Goal: Task Accomplishment & Management: Manage account settings

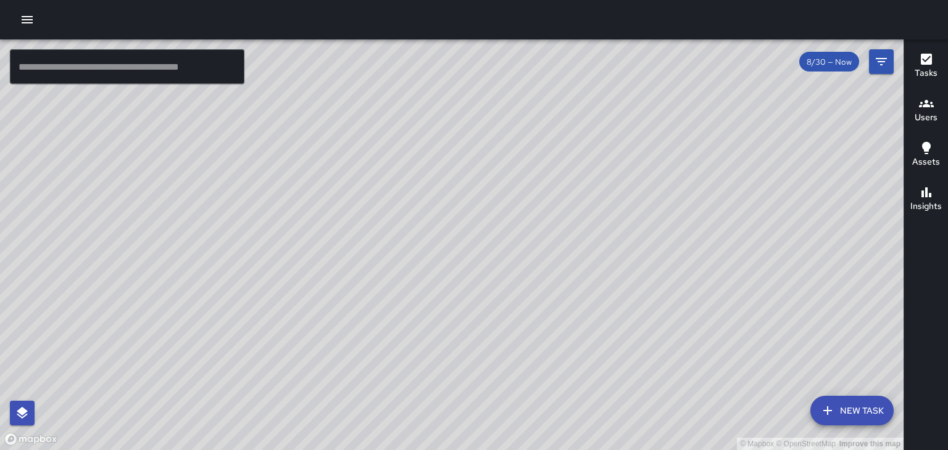
click at [21, 22] on icon "button" at bounding box center [27, 19] width 15 height 15
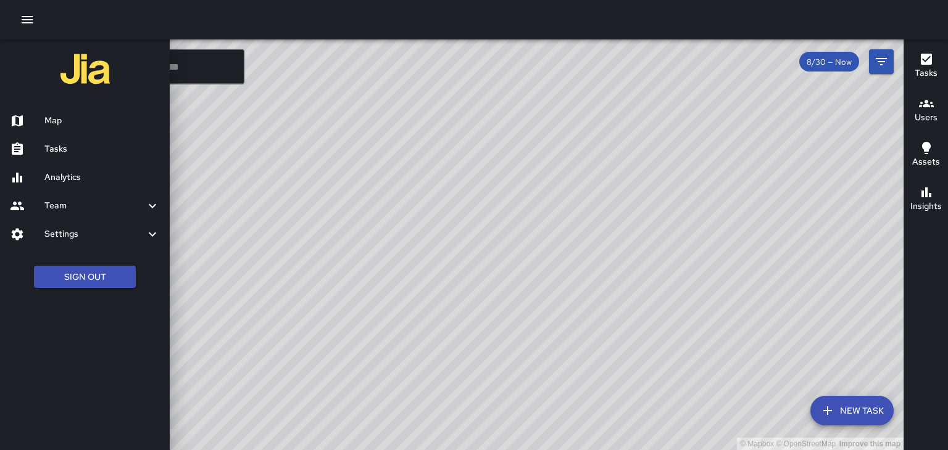
click at [53, 147] on h6 "Tasks" at bounding box center [101, 150] width 115 height 14
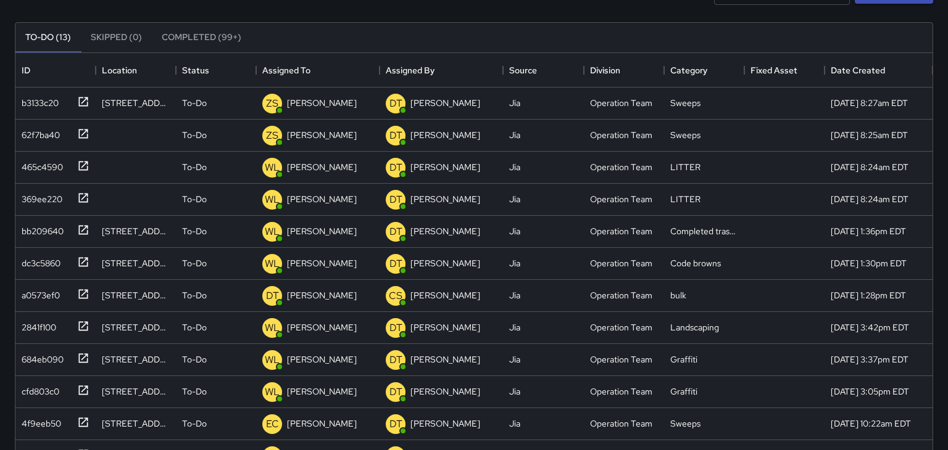
scroll to position [102, 0]
click at [111, 105] on div "[STREET_ADDRESS]" at bounding box center [136, 104] width 68 height 12
click at [81, 109] on div at bounding box center [80, 101] width 17 height 20
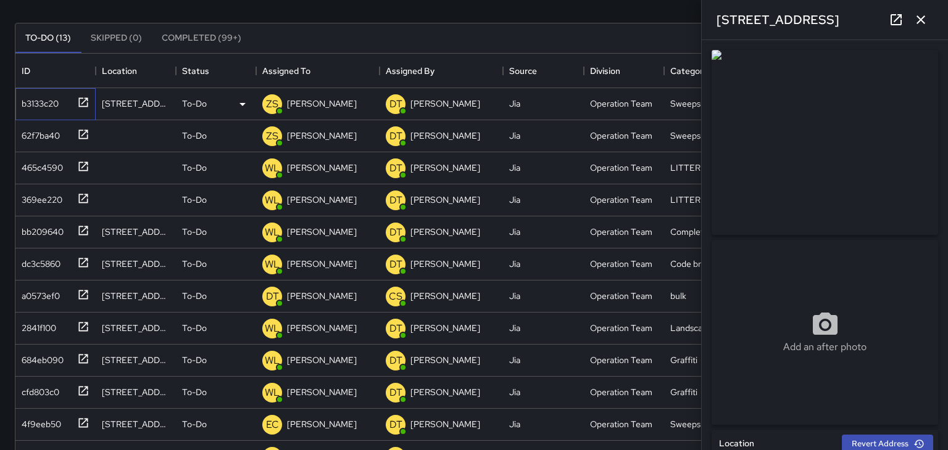
type input "**********"
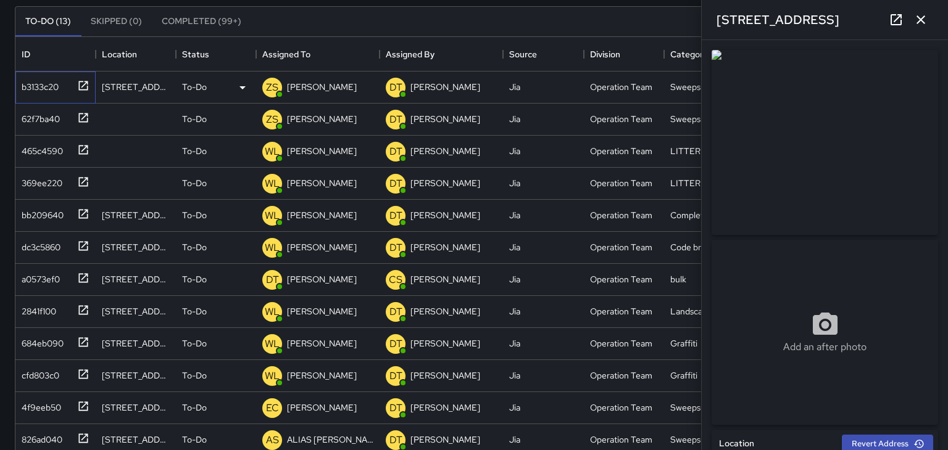
scroll to position [121, 0]
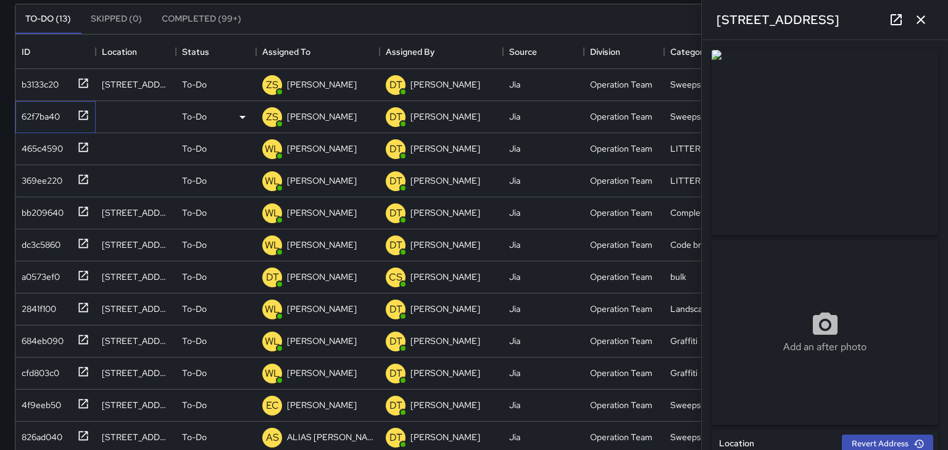
click at [36, 117] on div "62f7ba40" at bounding box center [38, 114] width 43 height 17
click at [38, 144] on div "465c4590" at bounding box center [40, 146] width 46 height 17
click at [293, 165] on div "[PERSON_NAME]" at bounding box center [317, 181] width 123 height 32
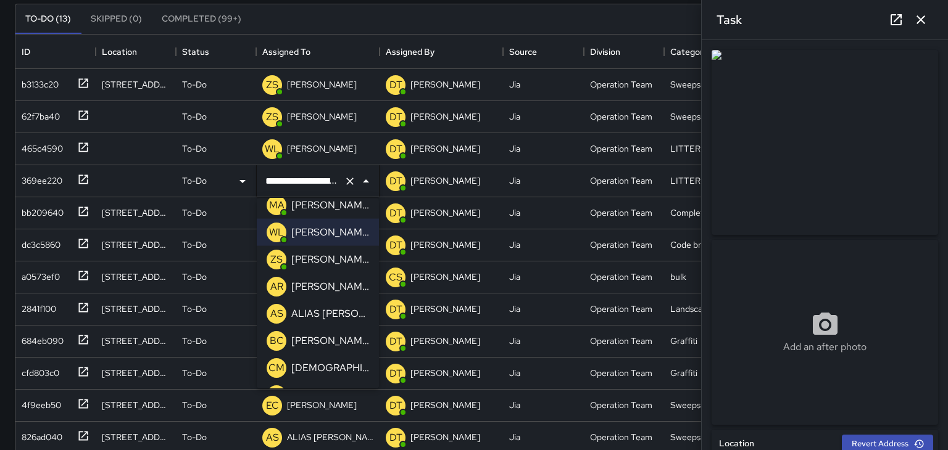
scroll to position [200, 0]
click at [309, 266] on p "[PERSON_NAME]" at bounding box center [330, 261] width 78 height 15
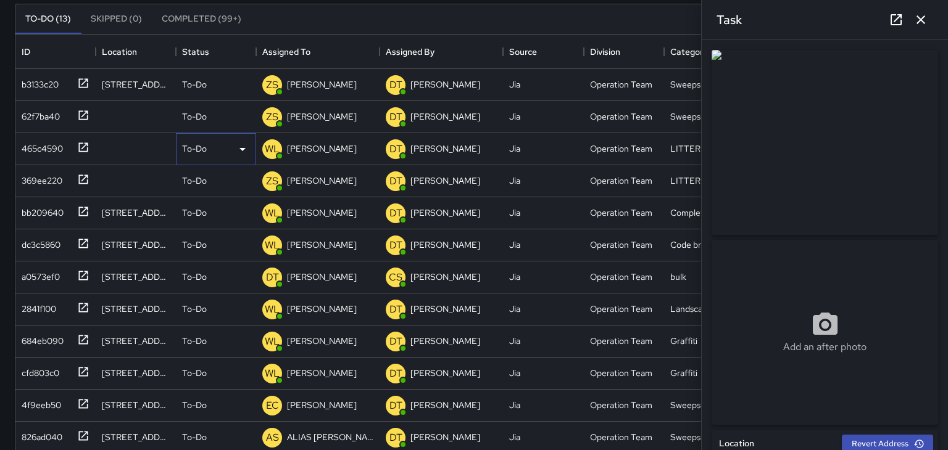
click at [210, 146] on div "To-Do" at bounding box center [216, 149] width 68 height 15
click at [309, 151] on div at bounding box center [474, 225] width 948 height 450
click at [77, 149] on div at bounding box center [80, 146] width 17 height 20
click at [86, 149] on icon at bounding box center [83, 147] width 12 height 12
click at [290, 144] on p "[PERSON_NAME]" at bounding box center [322, 149] width 70 height 12
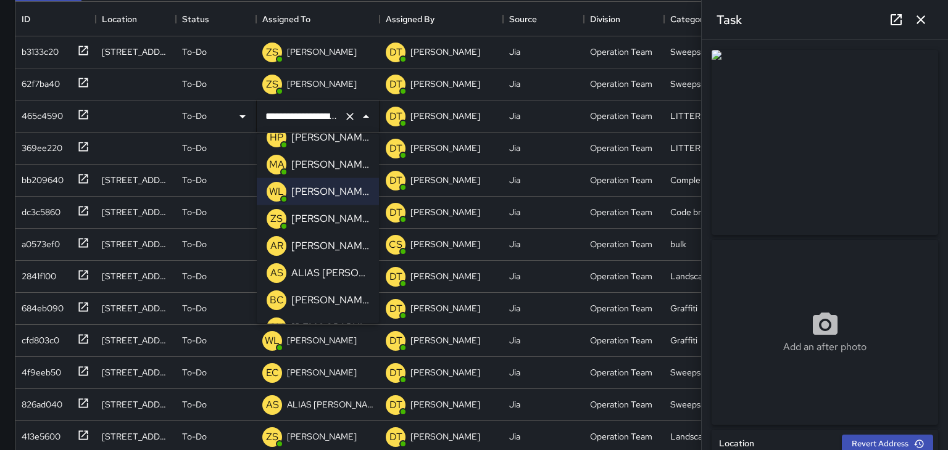
scroll to position [173, 0]
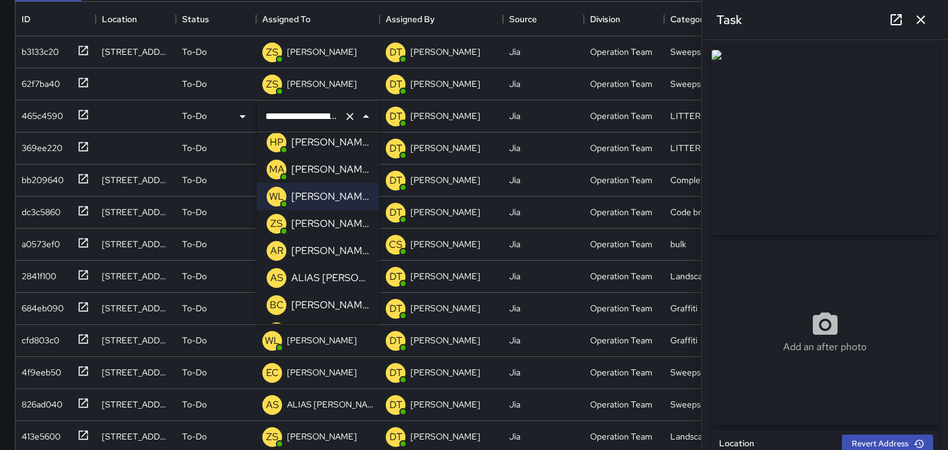
click at [304, 219] on p "[PERSON_NAME]" at bounding box center [330, 224] width 78 height 15
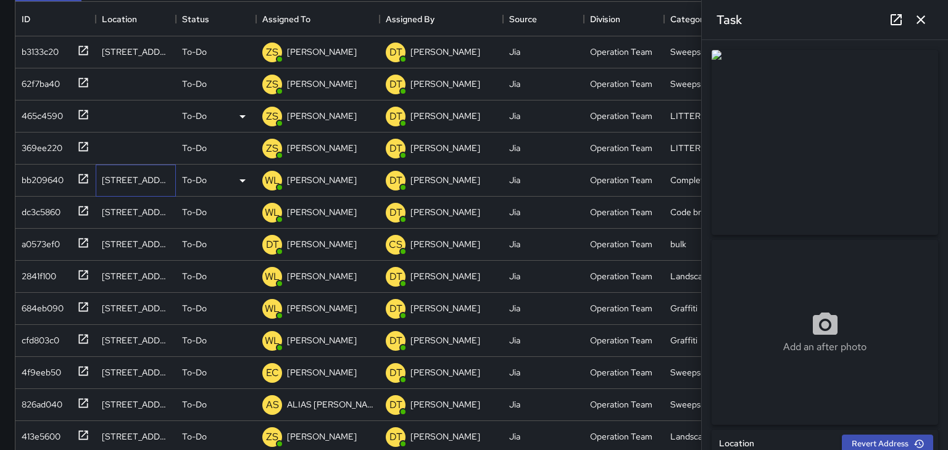
click at [116, 183] on div "[STREET_ADDRESS][PERSON_NAME]" at bounding box center [136, 180] width 68 height 12
click at [86, 178] on icon at bounding box center [83, 179] width 12 height 12
type input "**********"
click at [296, 183] on p "[PERSON_NAME]" at bounding box center [322, 180] width 70 height 12
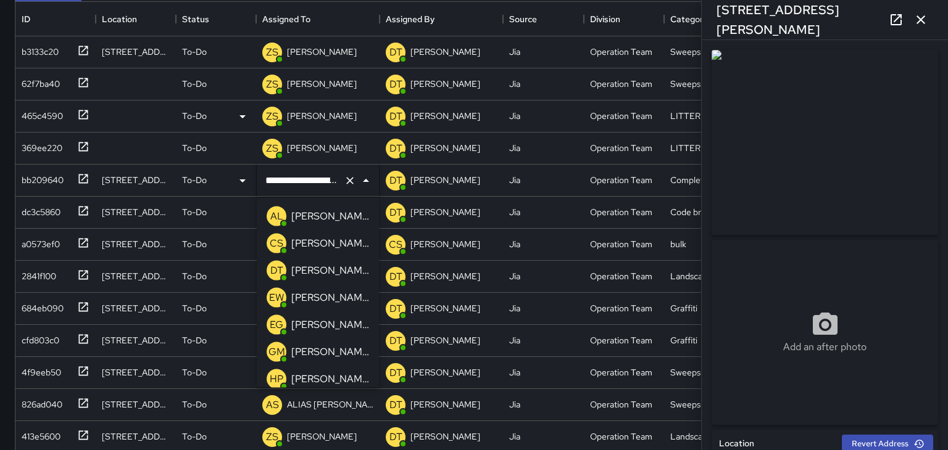
scroll to position [59, 0]
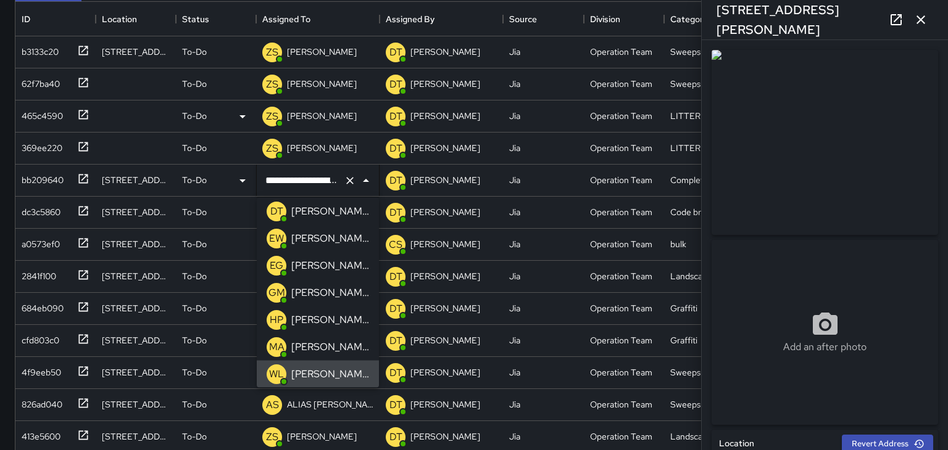
click at [297, 214] on p "[PERSON_NAME]" at bounding box center [330, 211] width 78 height 15
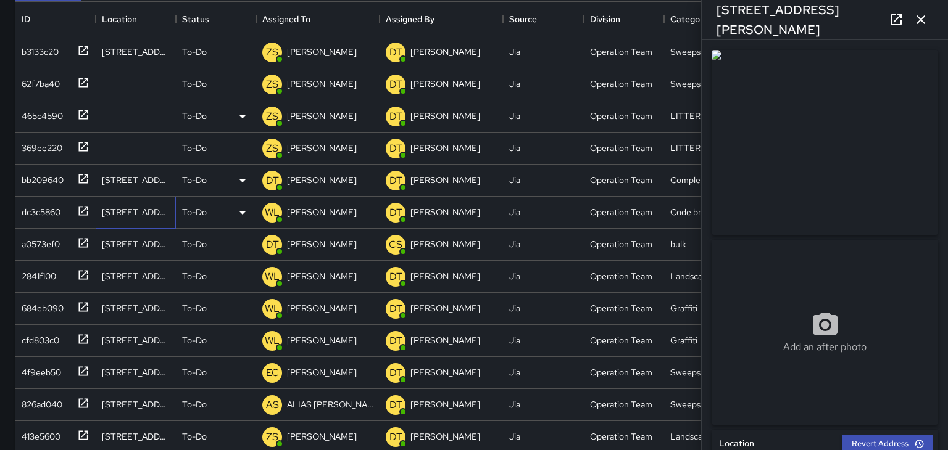
click at [113, 214] on div "[STREET_ADDRESS][PERSON_NAME]" at bounding box center [136, 212] width 68 height 12
click at [80, 210] on icon at bounding box center [83, 211] width 12 height 12
click at [54, 246] on div "a0573ef0" at bounding box center [38, 241] width 43 height 17
type input "**********"
click at [43, 281] on div "2841f100" at bounding box center [36, 273] width 39 height 17
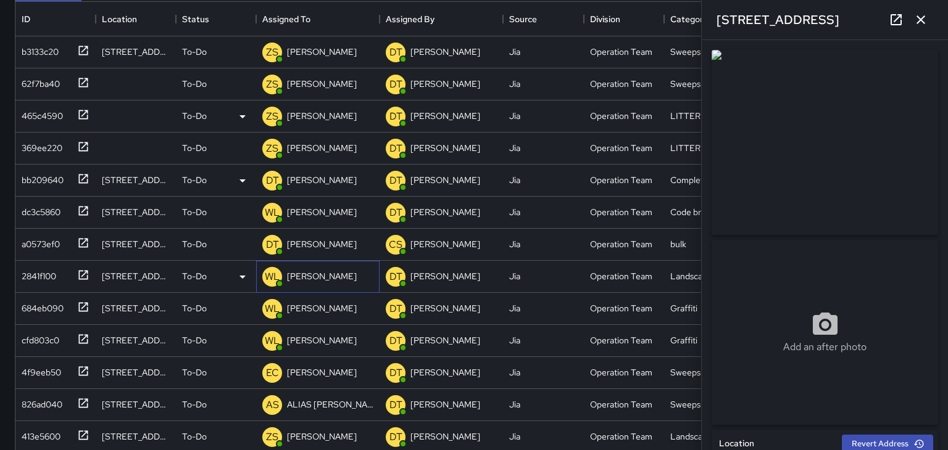
click at [301, 284] on div "[PERSON_NAME]" at bounding box center [321, 276] width 75 height 17
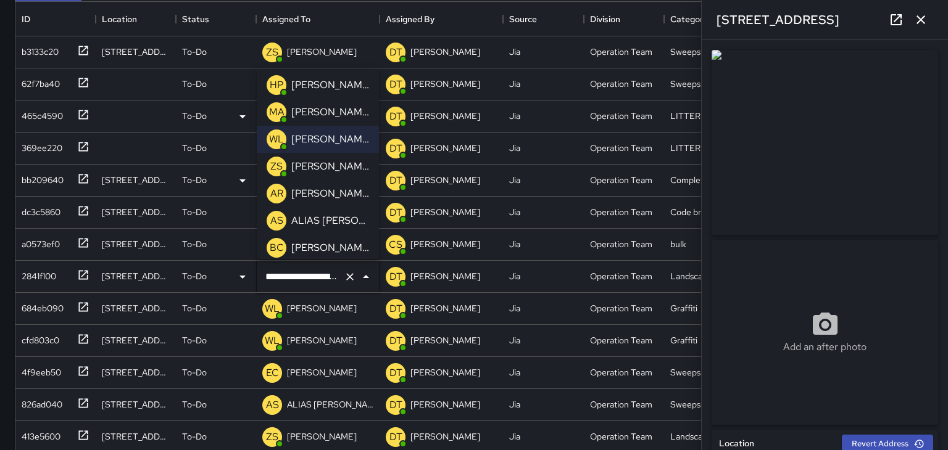
scroll to position [168, 0]
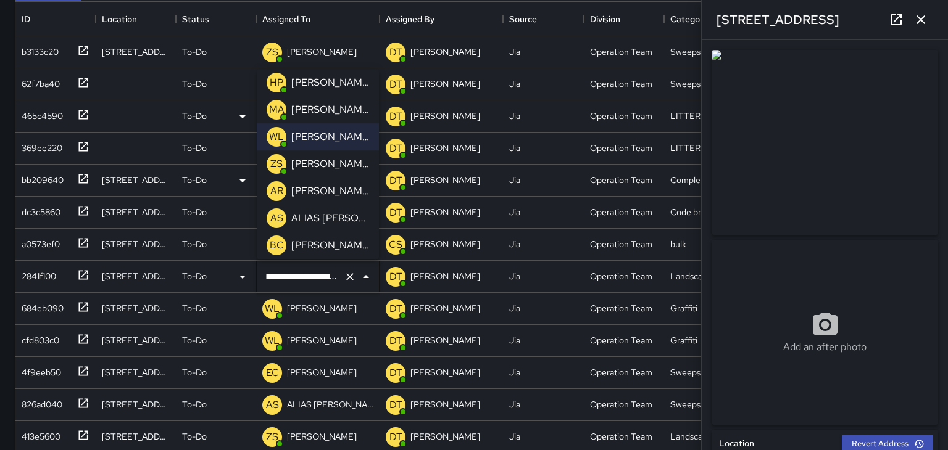
click at [304, 164] on p "[PERSON_NAME]" at bounding box center [330, 164] width 78 height 15
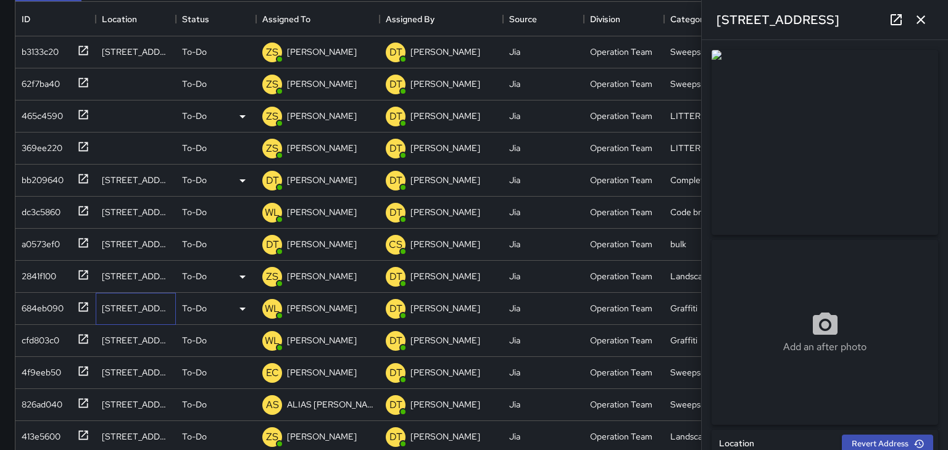
click at [120, 309] on div "[STREET_ADDRESS]" at bounding box center [136, 308] width 68 height 12
click at [78, 305] on icon at bounding box center [83, 307] width 12 height 12
click at [83, 311] on icon at bounding box center [83, 307] width 12 height 12
click at [314, 309] on p "[PERSON_NAME]" at bounding box center [322, 308] width 70 height 12
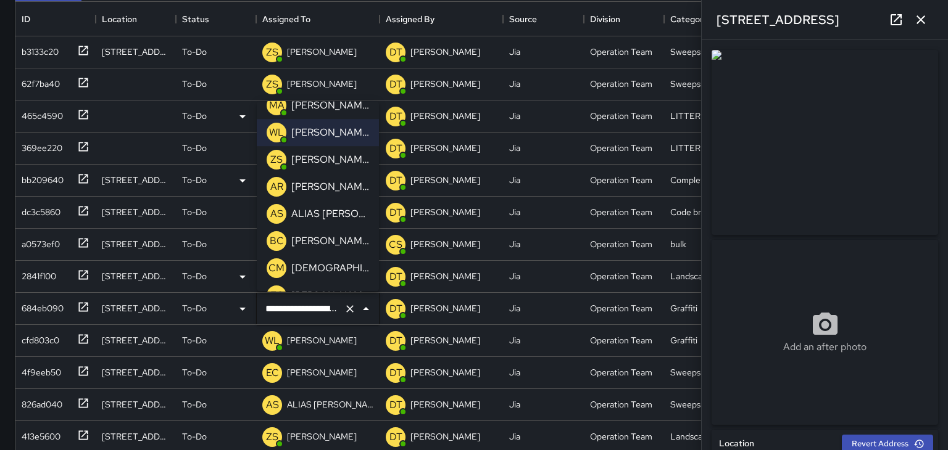
scroll to position [206, 0]
click at [298, 165] on div "[PERSON_NAME]" at bounding box center [330, 158] width 83 height 20
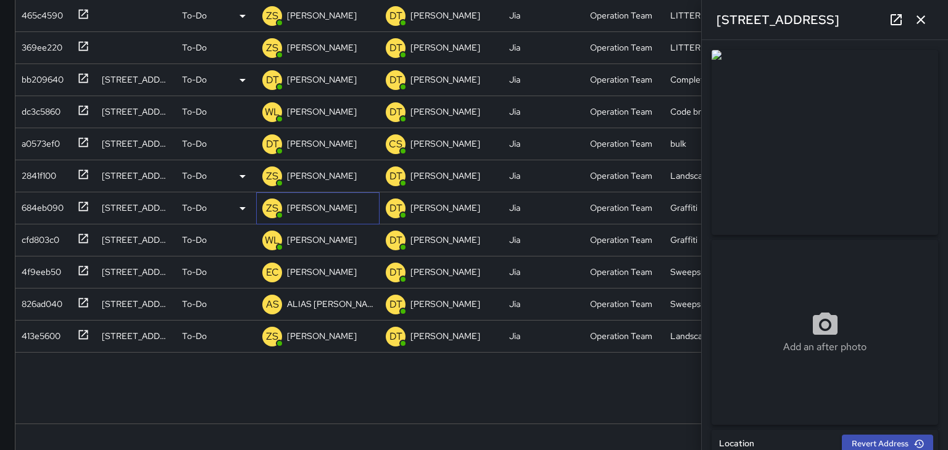
scroll to position [255, 0]
click at [112, 238] on div "[STREET_ADDRESS]" at bounding box center [136, 239] width 68 height 12
click at [81, 240] on icon at bounding box center [83, 238] width 12 height 12
type input "**********"
click at [49, 270] on div "4f9eeb50" at bounding box center [39, 268] width 44 height 17
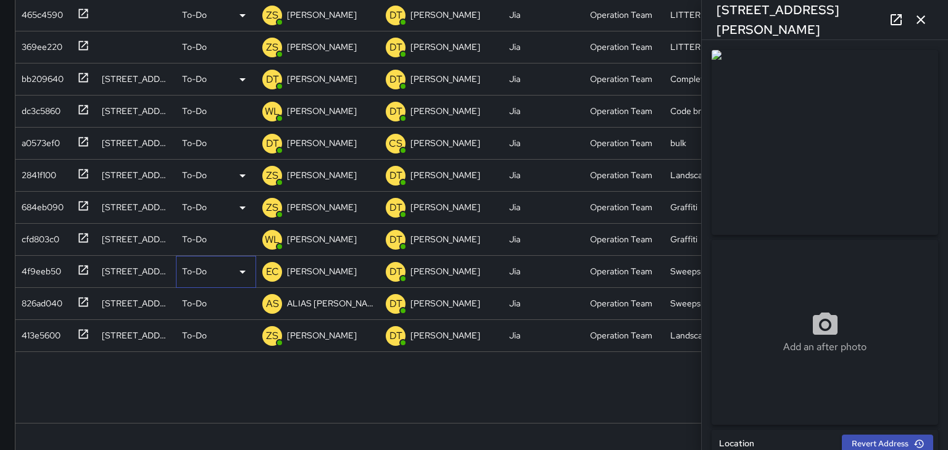
click at [239, 273] on icon at bounding box center [242, 272] width 15 height 15
click at [136, 384] on div at bounding box center [474, 225] width 948 height 450
click at [304, 271] on p "[PERSON_NAME]" at bounding box center [322, 271] width 70 height 12
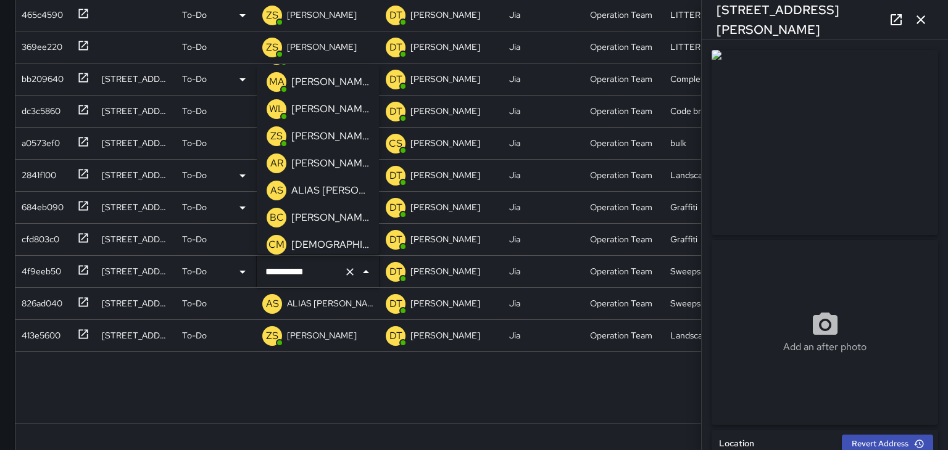
scroll to position [186, 0]
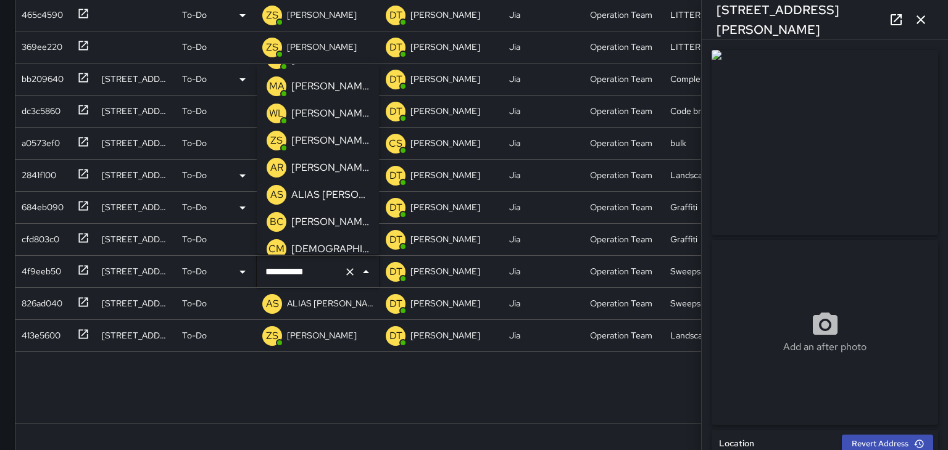
click at [280, 118] on p "WL" at bounding box center [276, 113] width 15 height 15
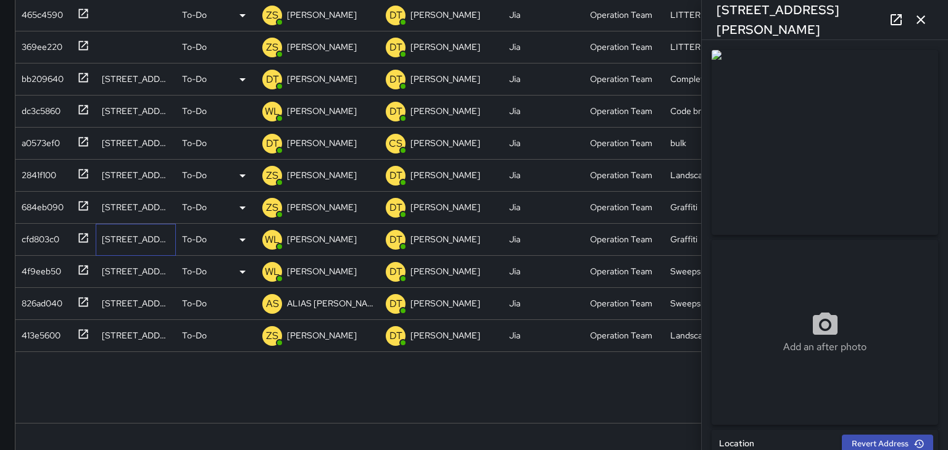
click at [125, 241] on div "[STREET_ADDRESS]" at bounding box center [136, 239] width 68 height 12
click at [77, 241] on icon at bounding box center [83, 238] width 12 height 12
type input "**********"
click at [81, 240] on icon at bounding box center [83, 238] width 12 height 12
click at [309, 244] on p "[PERSON_NAME]" at bounding box center [322, 239] width 70 height 12
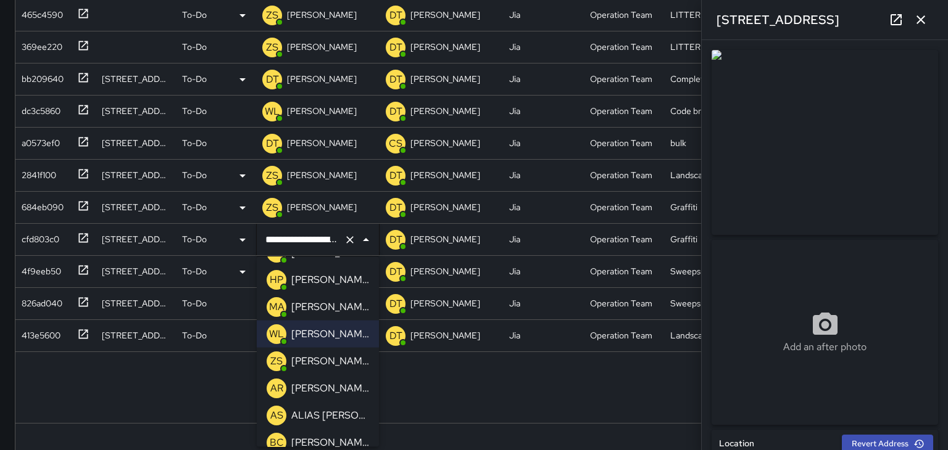
scroll to position [160, 0]
click at [294, 359] on p "[PERSON_NAME]" at bounding box center [330, 359] width 78 height 15
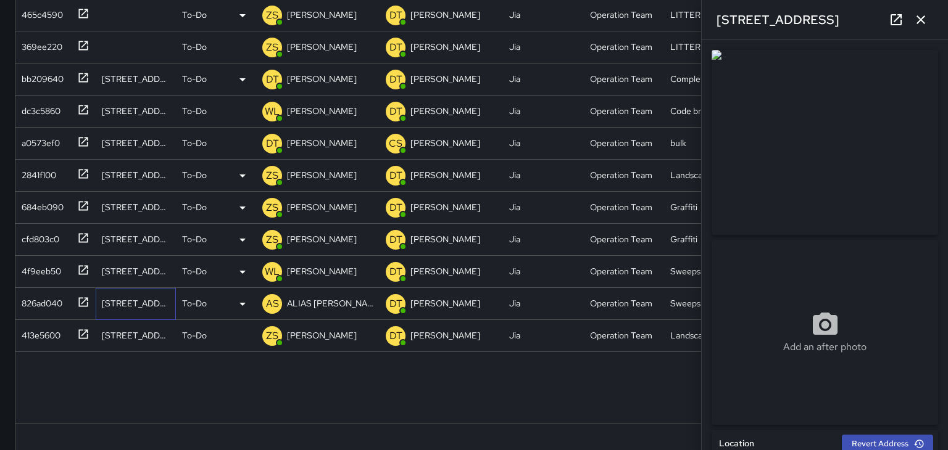
click at [113, 304] on div "[STREET_ADDRESS][PERSON_NAME]" at bounding box center [136, 303] width 68 height 12
click at [78, 299] on icon at bounding box center [83, 302] width 12 height 12
click at [301, 307] on p "ALIAS [PERSON_NAME]" at bounding box center [330, 303] width 86 height 12
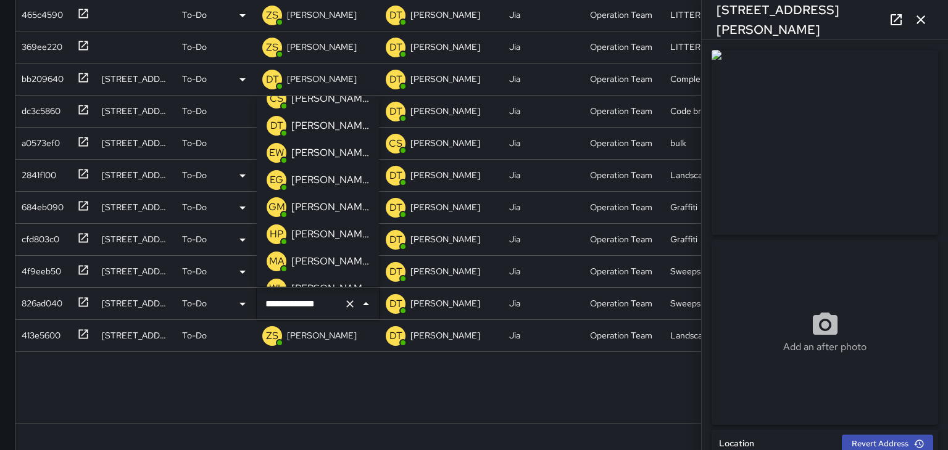
scroll to position [21, 0]
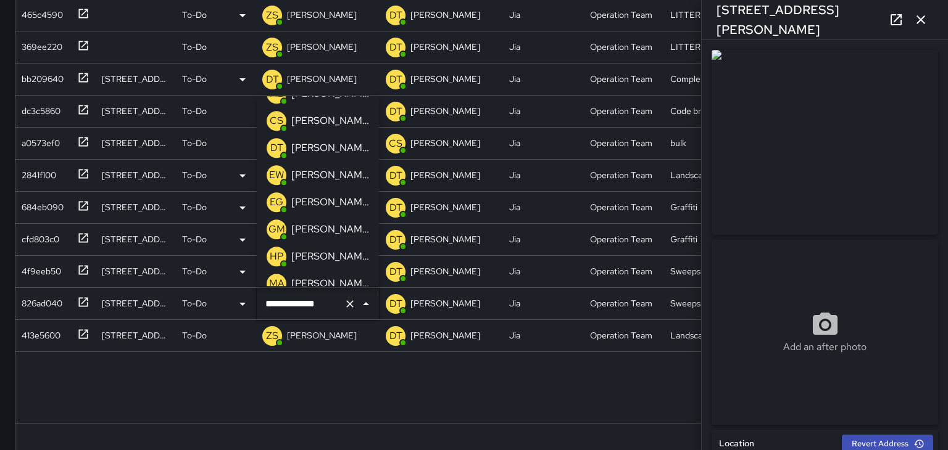
click at [296, 151] on p "[PERSON_NAME]" at bounding box center [330, 148] width 78 height 15
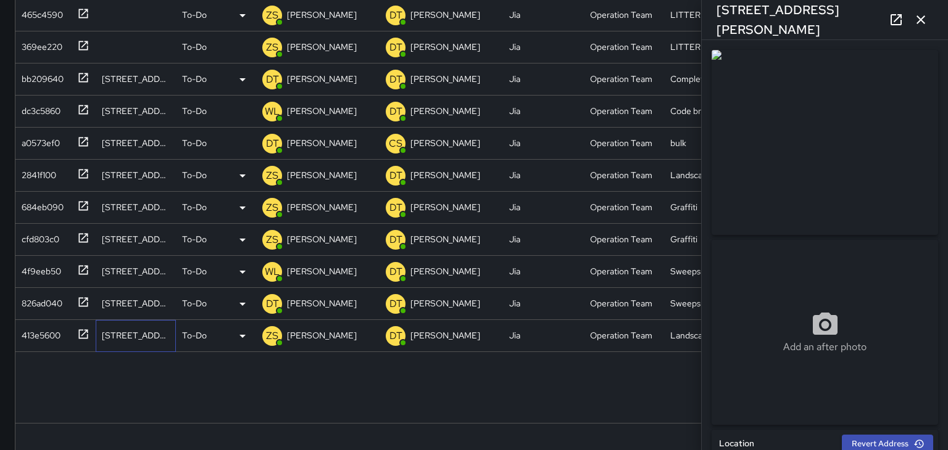
click at [118, 331] on div "[STREET_ADDRESS][PERSON_NAME]" at bounding box center [136, 336] width 68 height 12
click at [305, 335] on p "[PERSON_NAME]" at bounding box center [322, 336] width 70 height 12
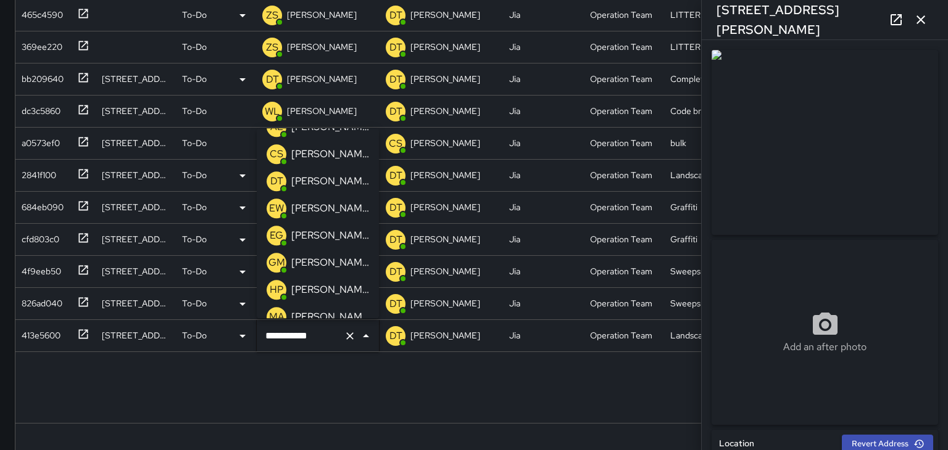
scroll to position [0, 0]
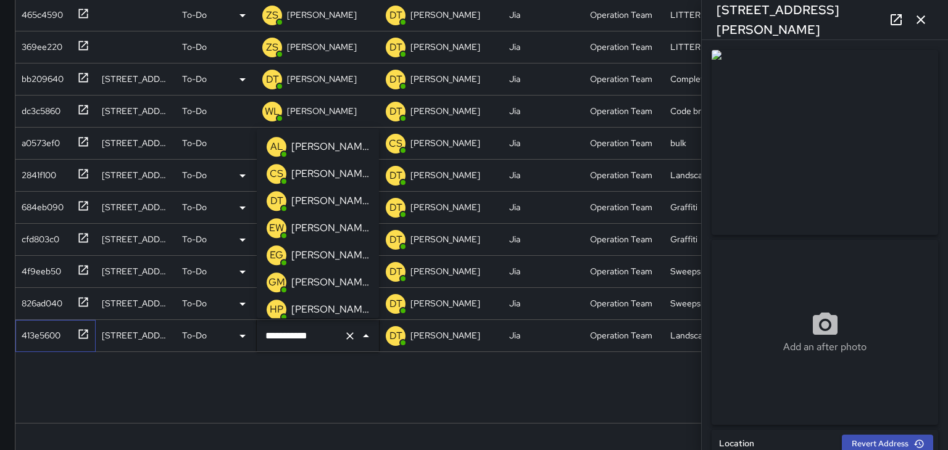
click at [84, 335] on icon at bounding box center [83, 334] width 12 height 12
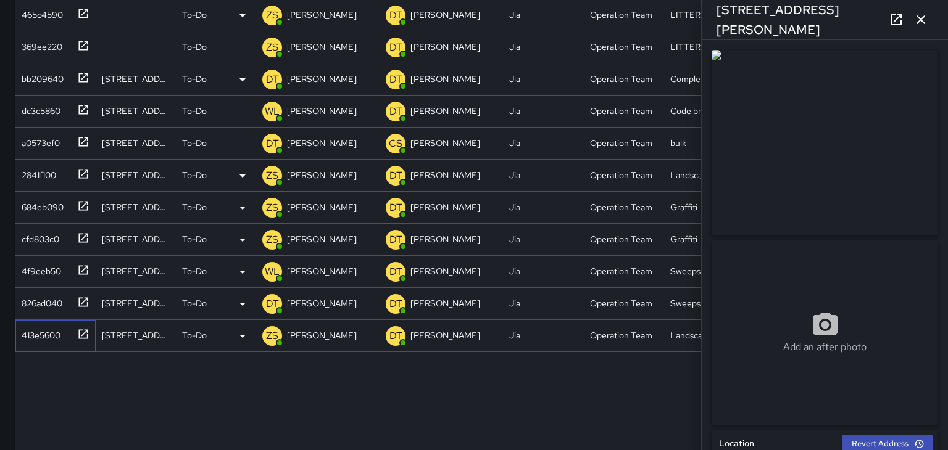
type input "**********"
click at [301, 344] on div "ZS [PERSON_NAME]" at bounding box center [309, 336] width 99 height 25
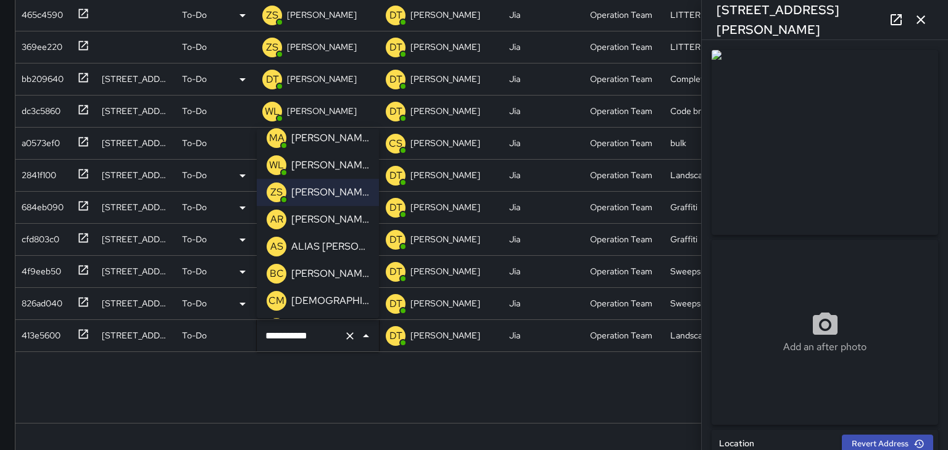
scroll to position [198, 0]
click at [296, 167] on p "[PERSON_NAME]" at bounding box center [330, 166] width 78 height 15
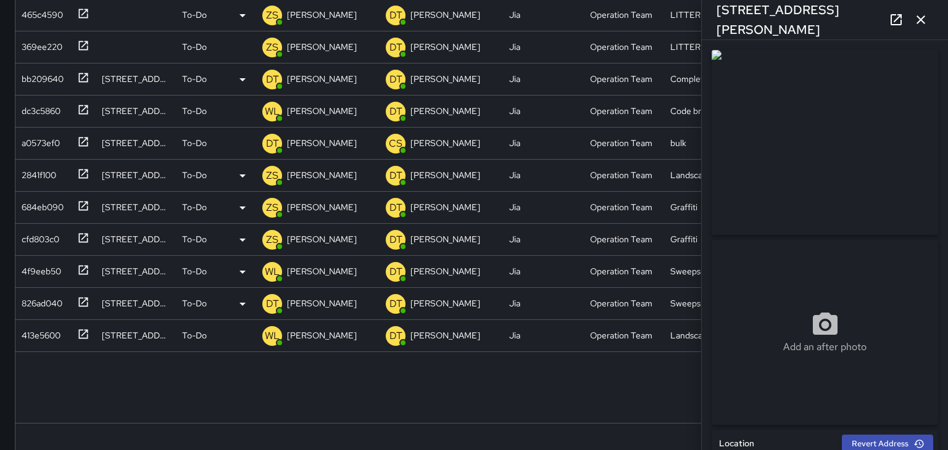
click at [321, 384] on div "b3133c20 [GEOGRAPHIC_DATA] To-Do ZS [PERSON_NAME] DT [PERSON_NAME] Operation Te…" at bounding box center [473, 179] width 917 height 488
click at [138, 393] on div "b3133c20 [GEOGRAPHIC_DATA] To-Do ZS [PERSON_NAME] DT [PERSON_NAME] Operation Te…" at bounding box center [473, 179] width 917 height 488
click at [923, 21] on icon "button" at bounding box center [920, 19] width 15 height 15
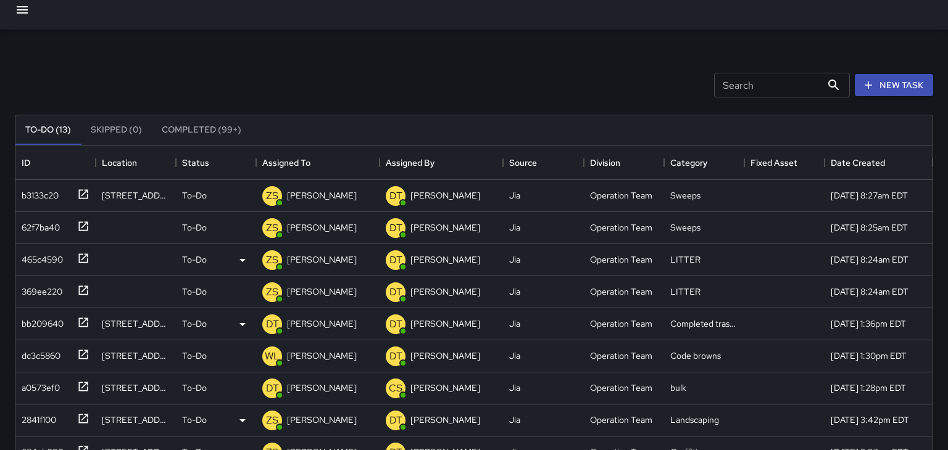
scroll to position [0, 0]
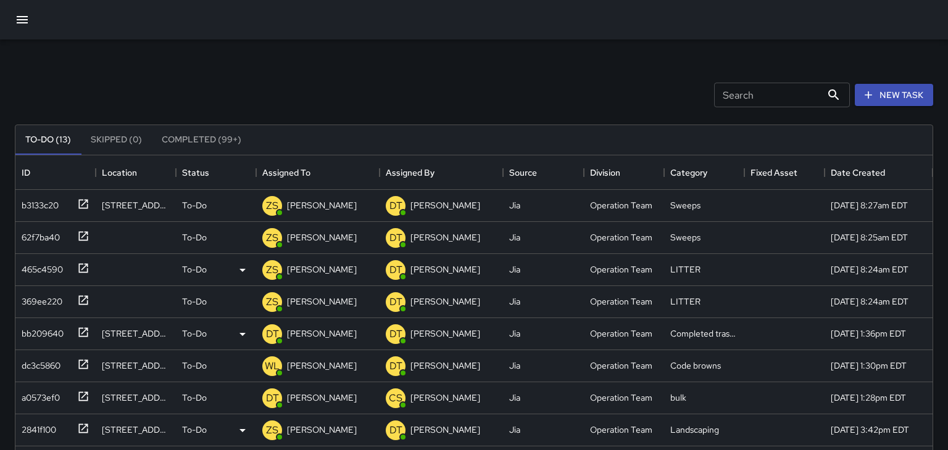
click at [20, 22] on icon "button" at bounding box center [22, 19] width 11 height 7
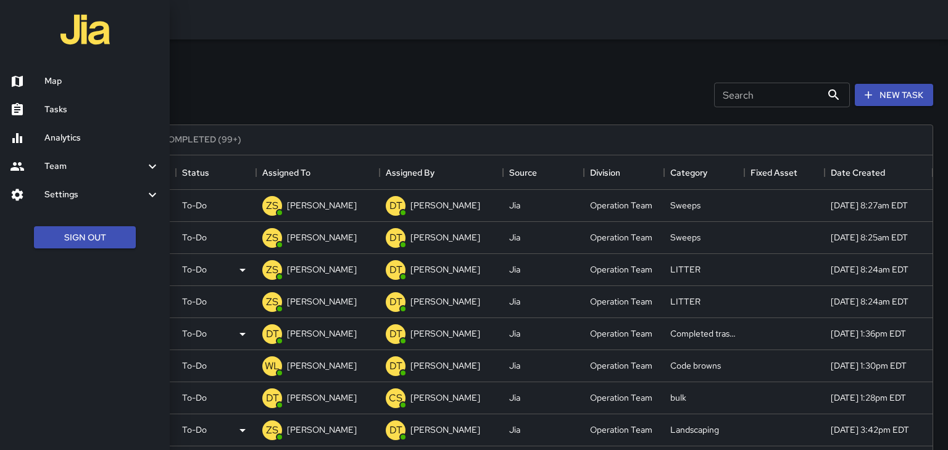
click at [41, 83] on div at bounding box center [27, 81] width 35 height 15
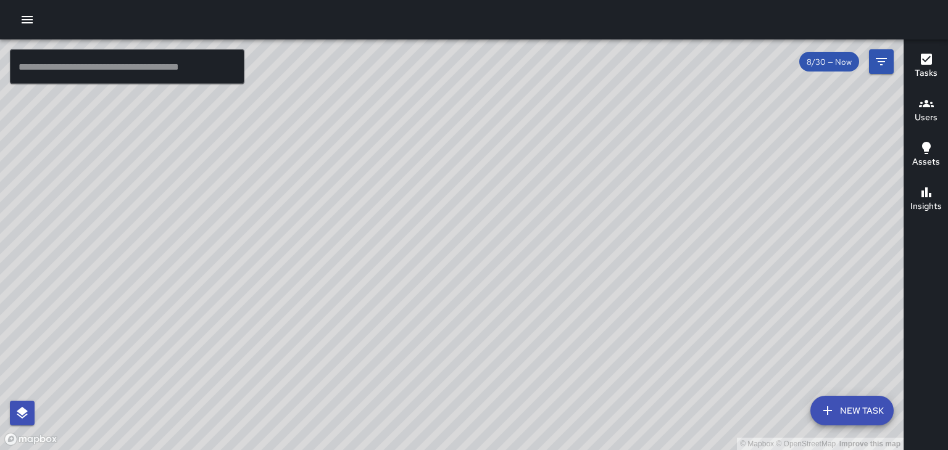
click at [704, 216] on div "© Mapbox © OpenStreetMap Improve this map" at bounding box center [451, 244] width 903 height 411
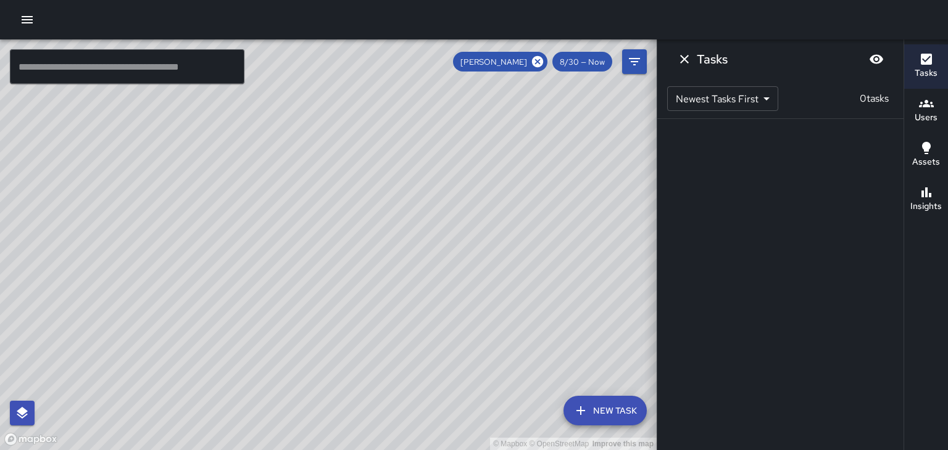
click at [582, 219] on div "© Mapbox © OpenStreetMap Improve this map" at bounding box center [328, 244] width 657 height 411
click at [544, 67] on icon at bounding box center [538, 62] width 14 height 14
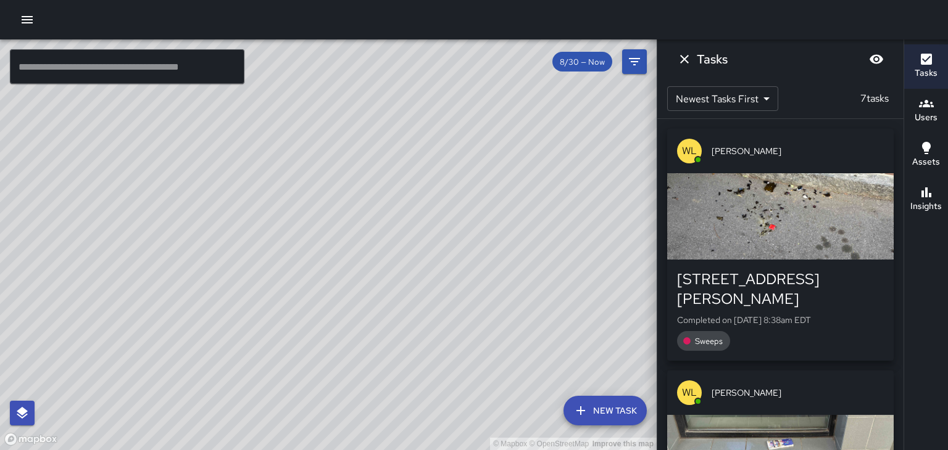
click at [689, 64] on icon "Dismiss" at bounding box center [684, 59] width 15 height 15
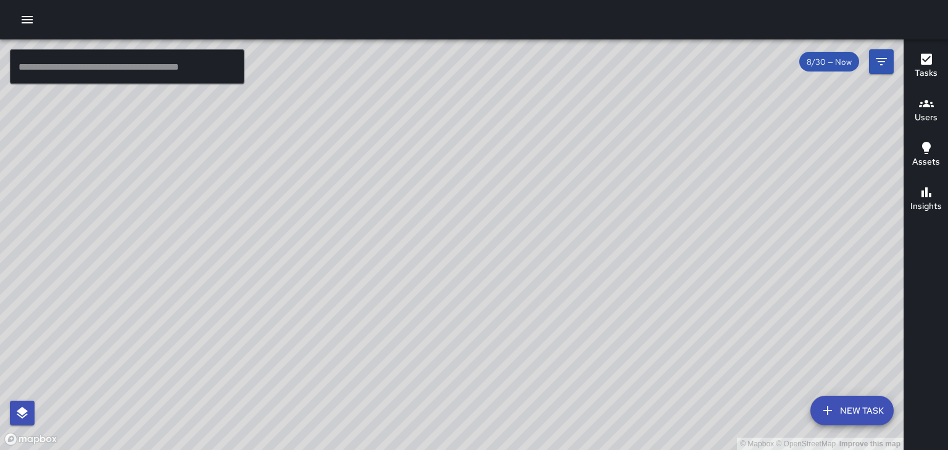
click at [257, 113] on div "© Mapbox © OpenStreetMap Improve this map" at bounding box center [451, 244] width 903 height 411
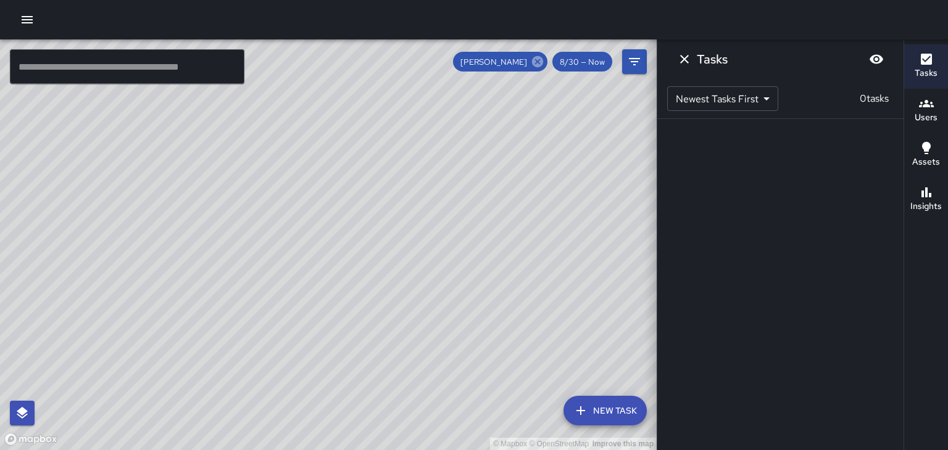
click at [539, 64] on icon at bounding box center [537, 61] width 11 height 11
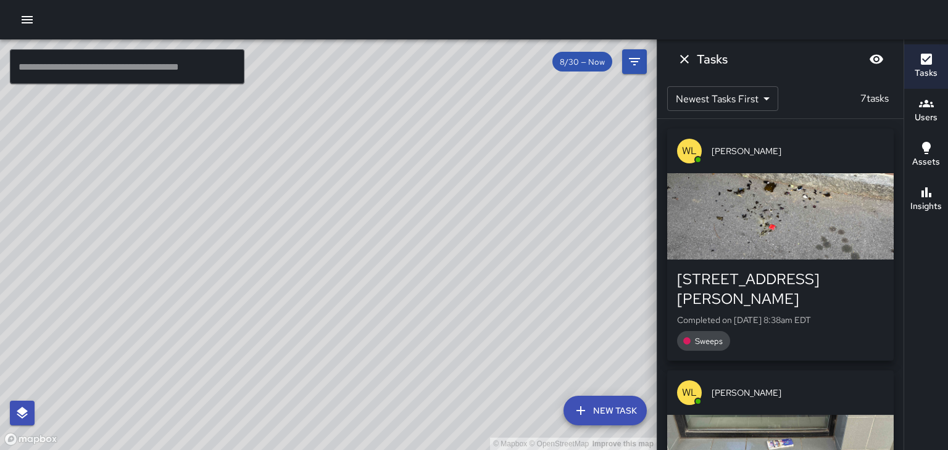
click at [366, 229] on div "© Mapbox © OpenStreetMap Improve this map" at bounding box center [328, 244] width 657 height 411
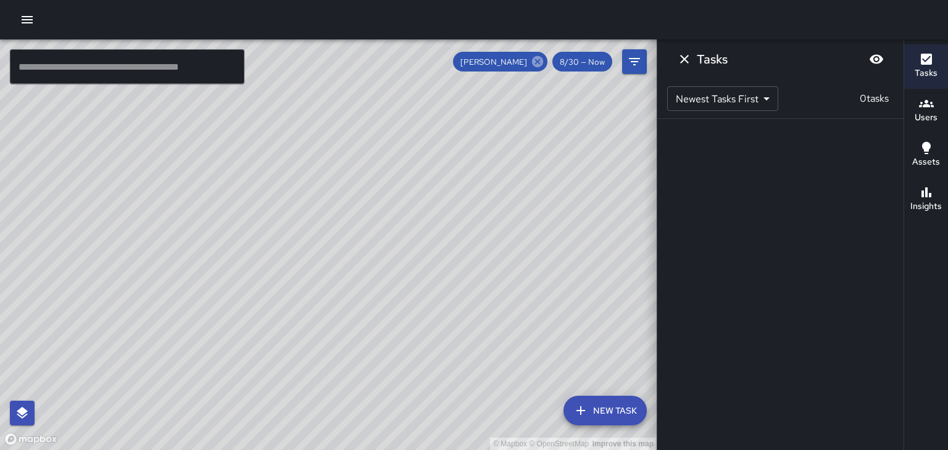
click at [538, 62] on icon at bounding box center [538, 62] width 14 height 14
